Goal: Find specific page/section: Find specific page/section

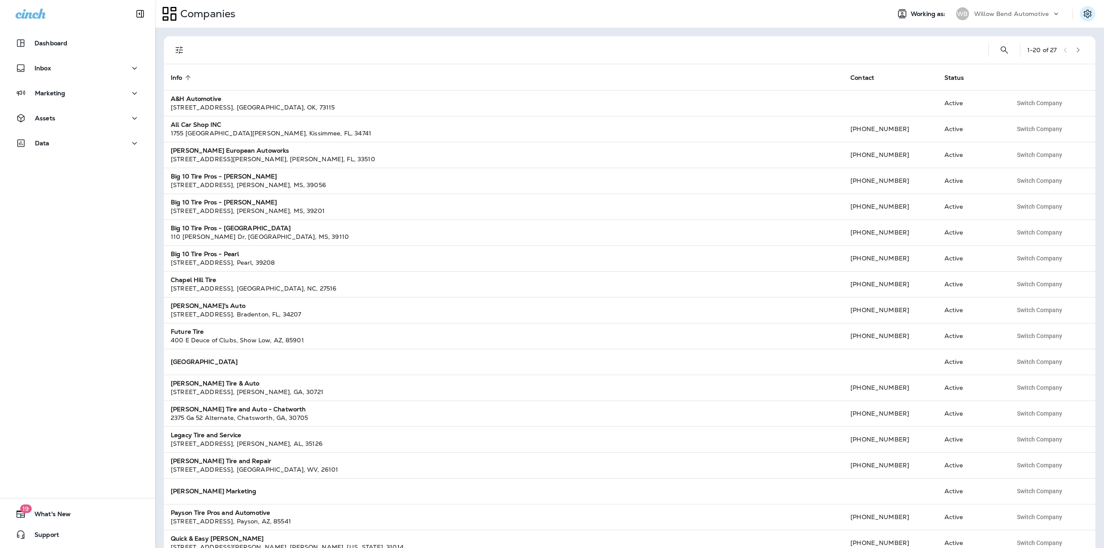
click at [1082, 12] on button "Settings" at bounding box center [1088, 14] width 16 height 16
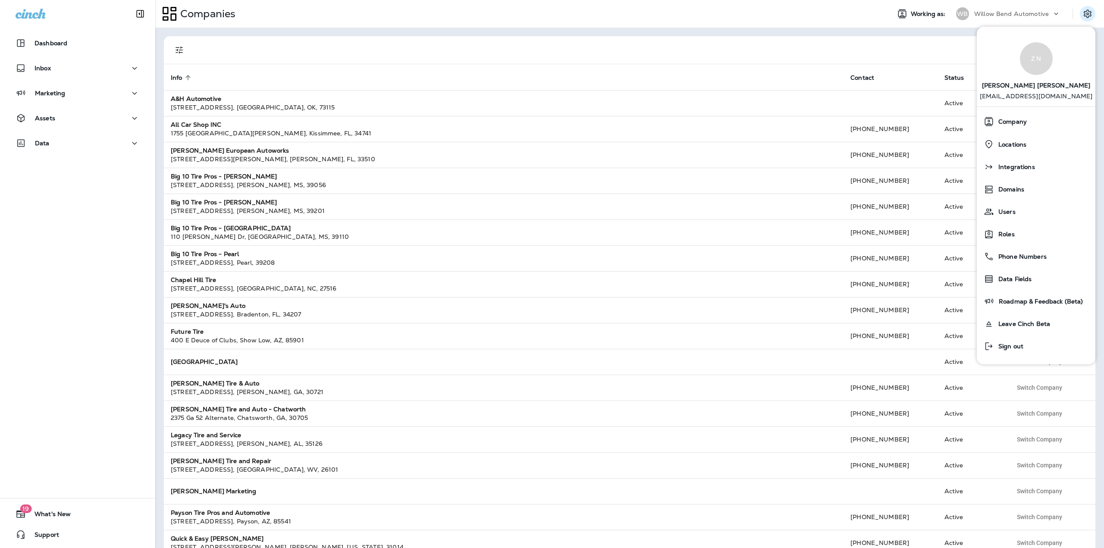
click at [1042, 11] on p "Willow Bend Automotive" at bounding box center [1011, 13] width 75 height 7
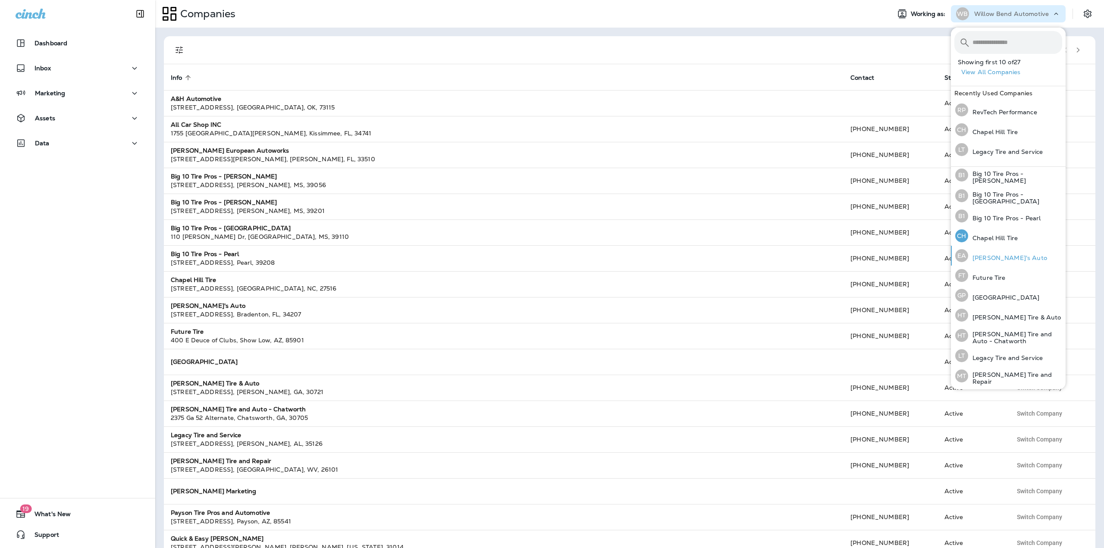
scroll to position [86, 0]
click at [1006, 235] on p "Chapel Hill Tire" at bounding box center [993, 235] width 50 height 7
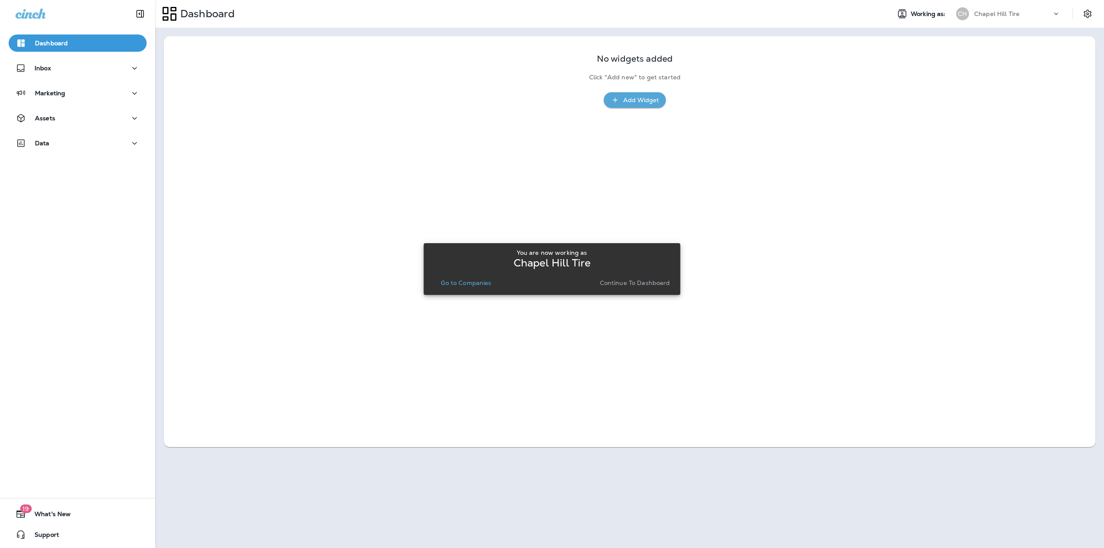
click at [482, 279] on p "Go to Companies" at bounding box center [466, 282] width 50 height 7
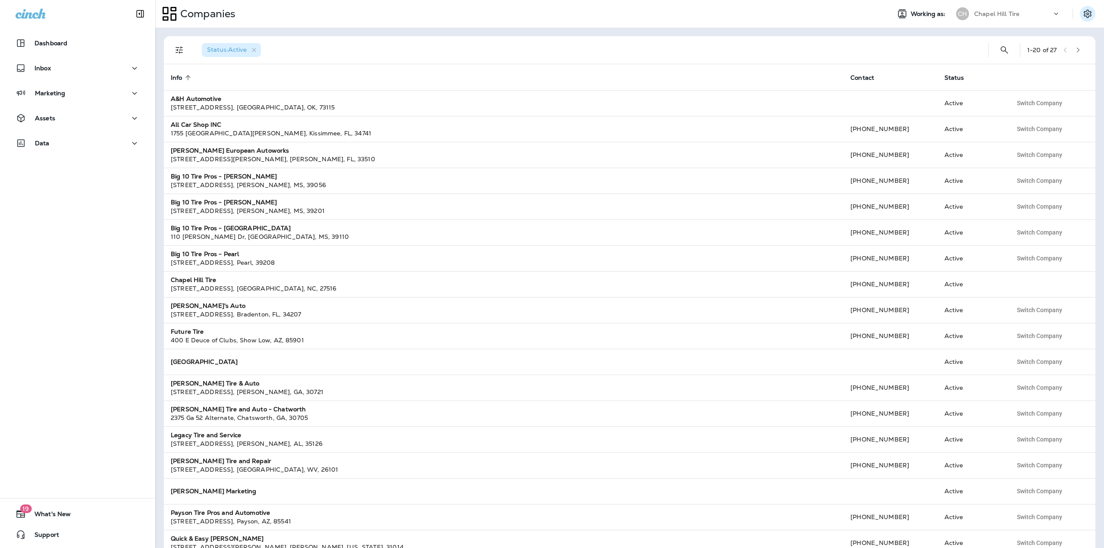
click at [1083, 19] on icon "Settings" at bounding box center [1087, 14] width 10 height 10
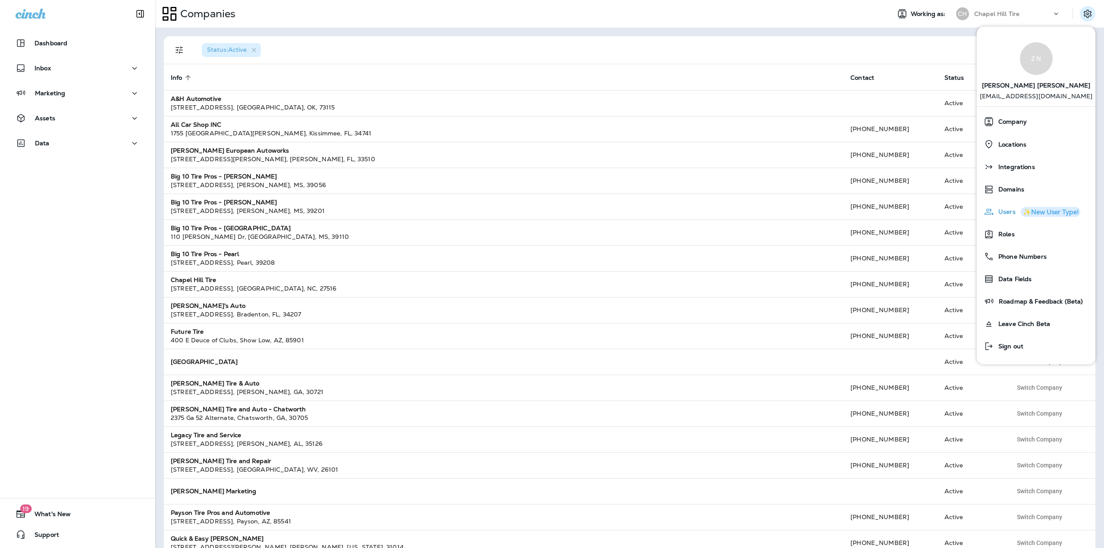
click at [1010, 212] on span "Users" at bounding box center [1005, 211] width 22 height 7
